Goal: Register for event/course

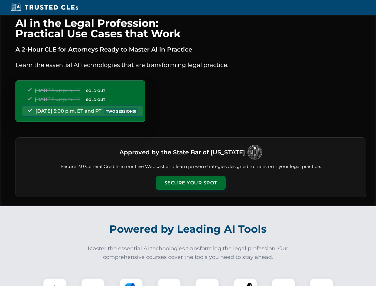
click at [191, 183] on button "Secure Your Spot" at bounding box center [191, 183] width 70 height 14
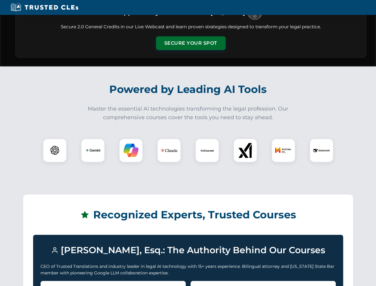
scroll to position [516, 0]
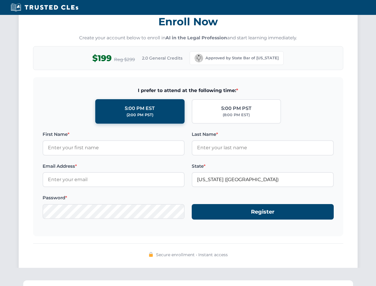
click at [55, 282] on div "AI in the Legal Profession: Practical Use Cases that Work A 2-Hour CLE for Atto…" at bounding box center [188, 195] width 376 height 1393
